Goal: Task Accomplishment & Management: Complete application form

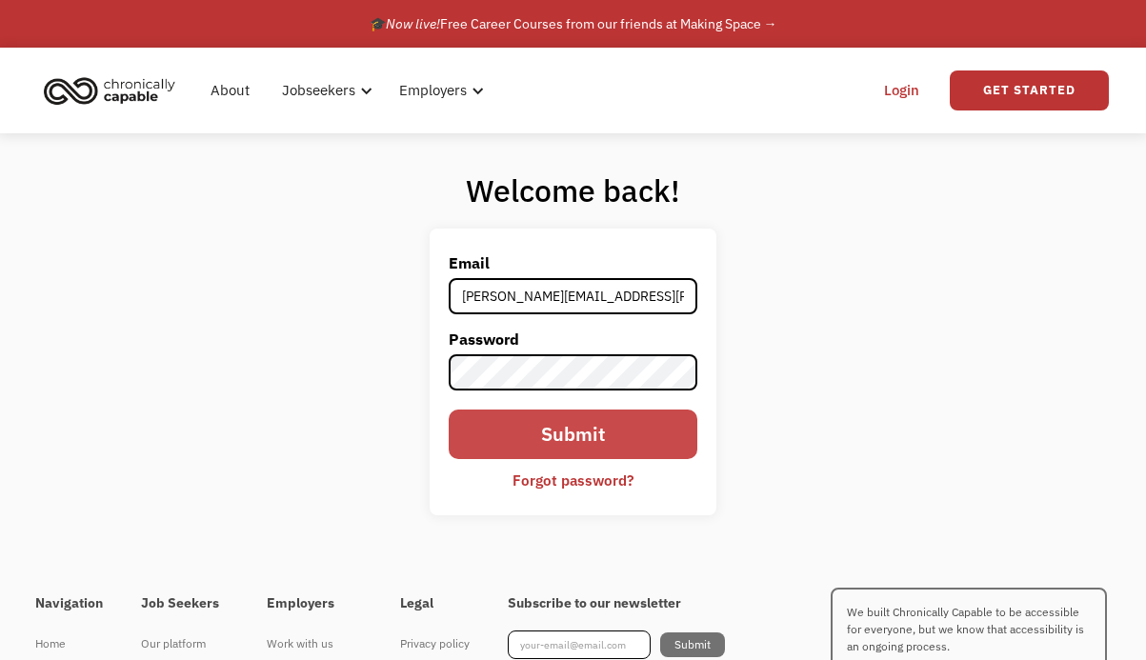
type input "[PERSON_NAME][EMAIL_ADDRESS][PERSON_NAME][DOMAIN_NAME]"
click at [504, 431] on input "Submit" at bounding box center [573, 435] width 249 height 50
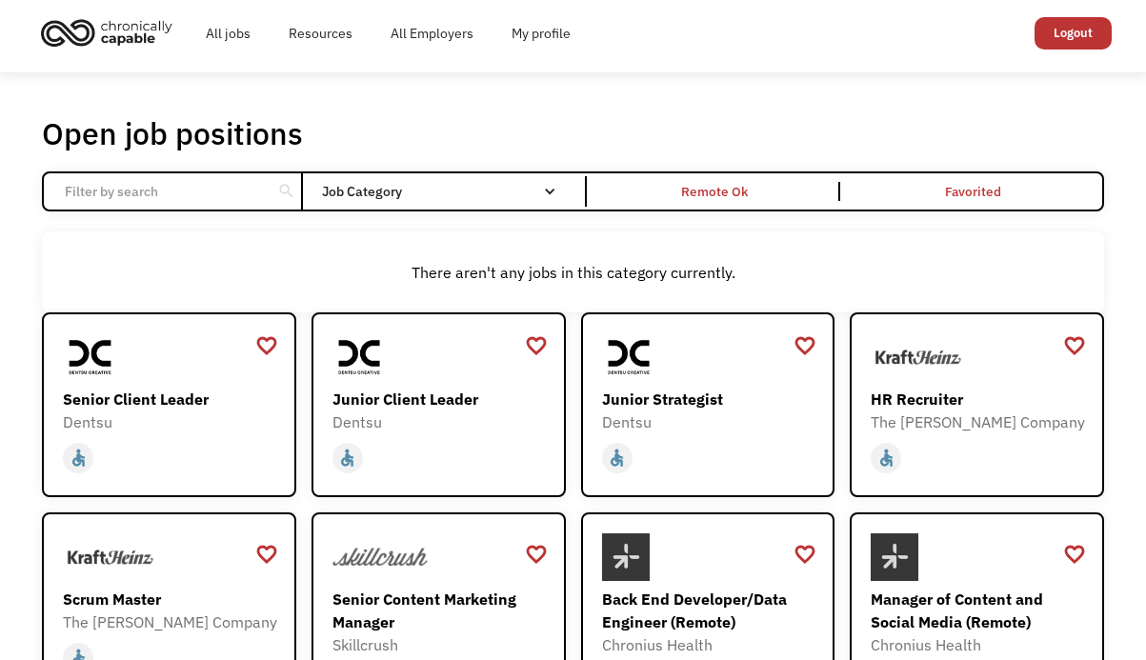
scroll to position [7, 0]
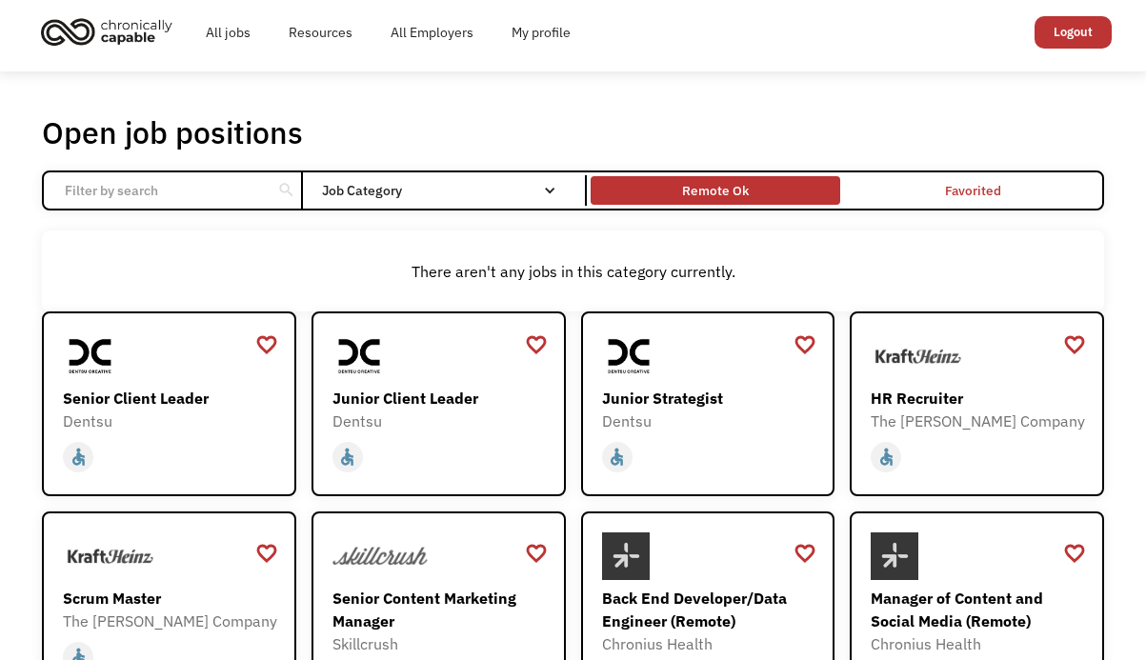
click at [689, 197] on div "Remote Ok" at bounding box center [715, 190] width 67 height 23
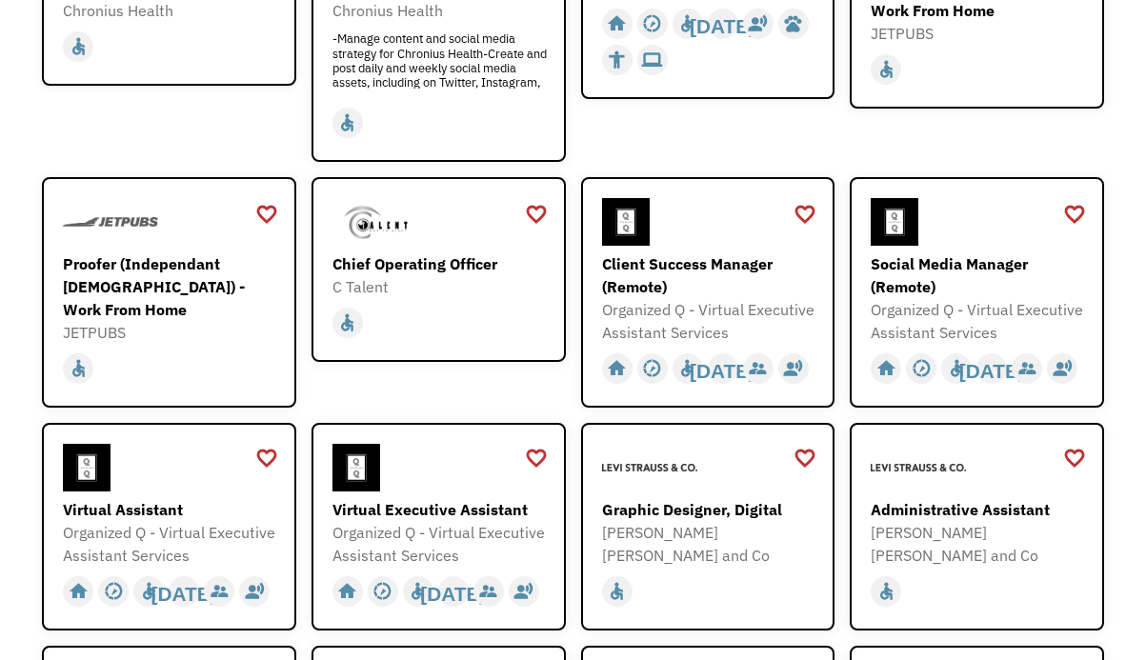
scroll to position [445, 0]
